Goal: Task Accomplishment & Management: Manage account settings

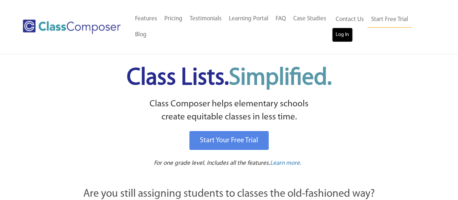
click at [343, 39] on link "Log In" at bounding box center [342, 35] width 21 height 14
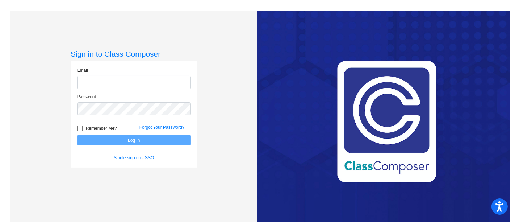
type input "[PERSON_NAME][EMAIL_ADDRESS][PERSON_NAME][DOMAIN_NAME]"
click at [115, 141] on button "Log In" at bounding box center [134, 140] width 114 height 11
